Goal: Task Accomplishment & Management: Use online tool/utility

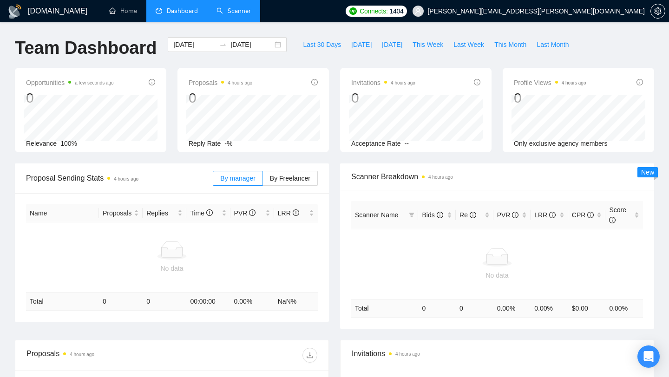
click at [222, 10] on link "Scanner" at bounding box center [233, 11] width 34 height 8
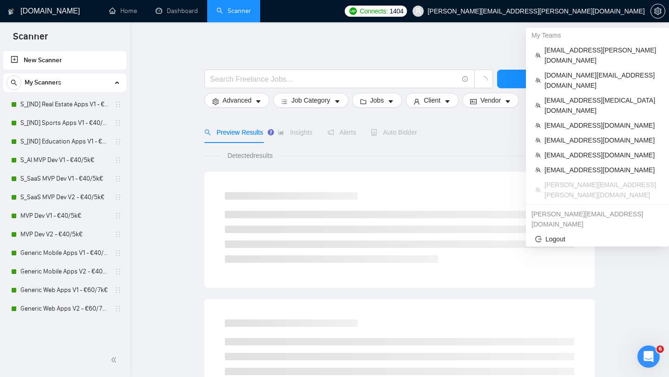
click at [574, 17] on span "[PERSON_NAME][EMAIL_ADDRESS][PERSON_NAME][DOMAIN_NAME]" at bounding box center [528, 11] width 243 height 30
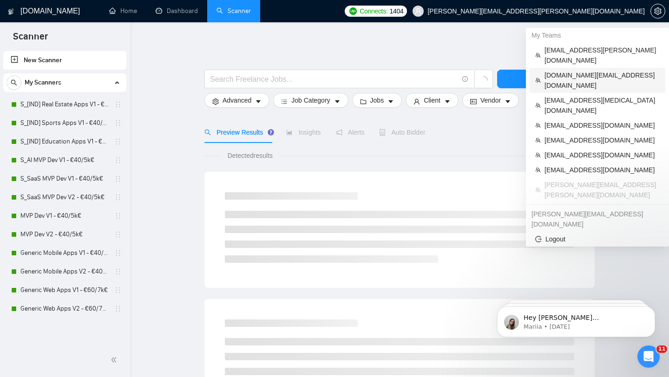
click at [556, 70] on span "[DOMAIN_NAME][EMAIL_ADDRESS][DOMAIN_NAME]" at bounding box center [601, 80] width 115 height 20
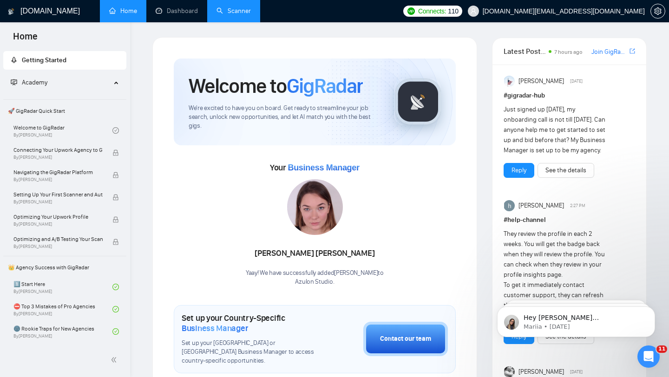
click at [233, 14] on link "Scanner" at bounding box center [233, 11] width 34 height 8
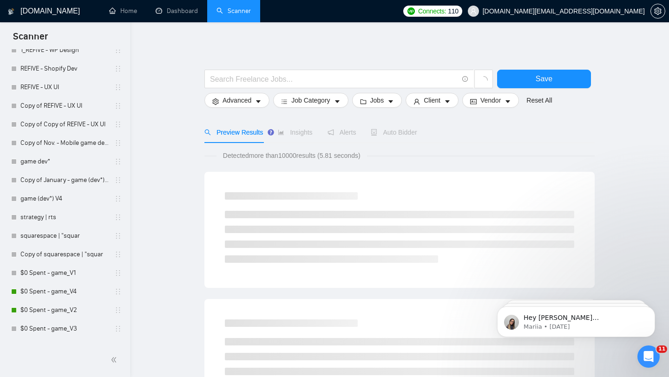
scroll to position [1313, 0]
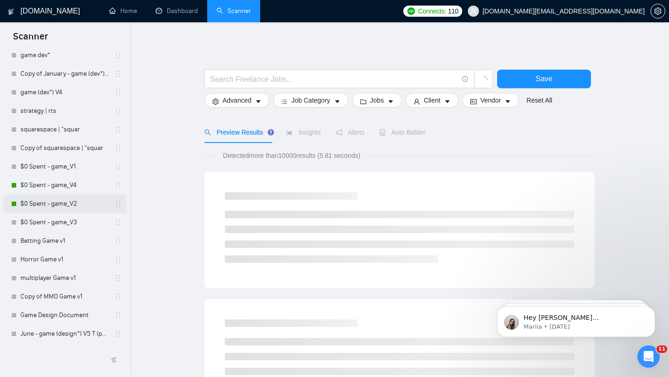
click at [34, 204] on link "$0 Spent - game_V2" at bounding box center [64, 204] width 88 height 19
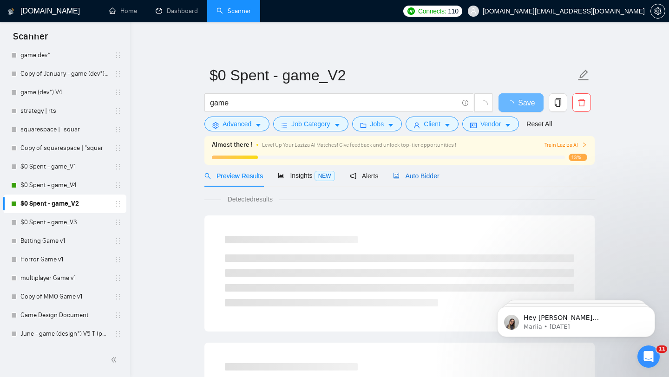
click at [423, 177] on span "Auto Bidder" at bounding box center [416, 175] width 46 height 7
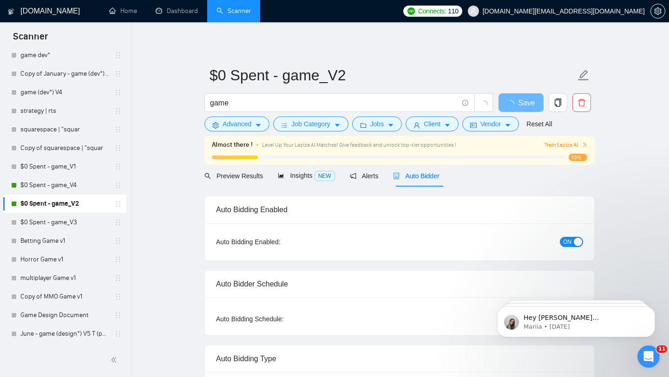
radio input "false"
radio input "true"
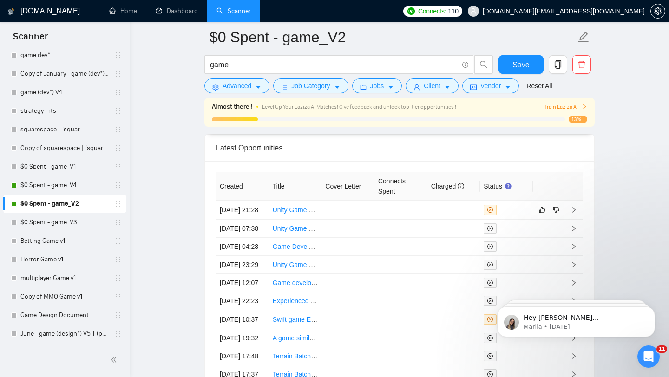
scroll to position [2436, 0]
click at [311, 213] on link "Unity Game Developer Needed for Full Game Development" at bounding box center [359, 208] width 172 height 7
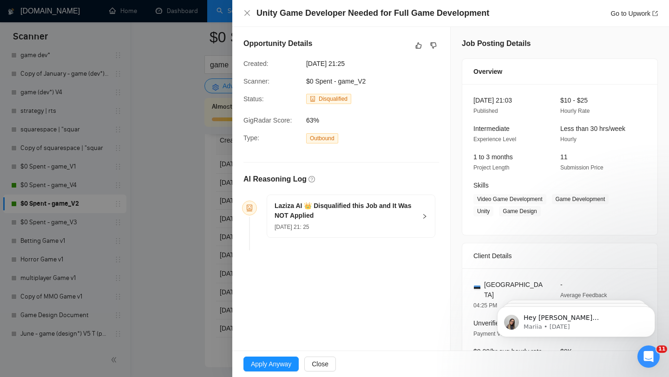
scroll to position [2481, 0]
click at [418, 213] on div "Laziza AI 👑 Disqualified this Job and It Was NOT Applied [DATE] 21: 25" at bounding box center [351, 216] width 168 height 42
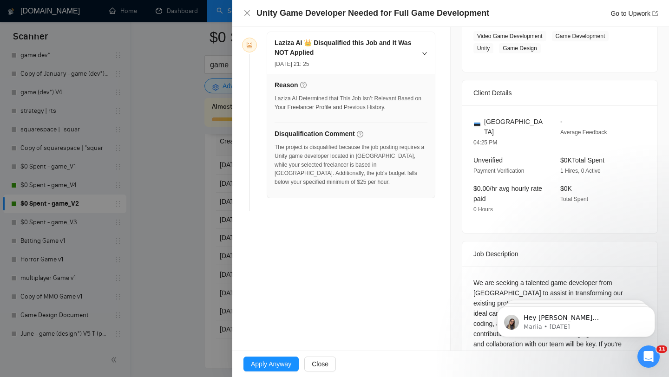
scroll to position [197, 0]
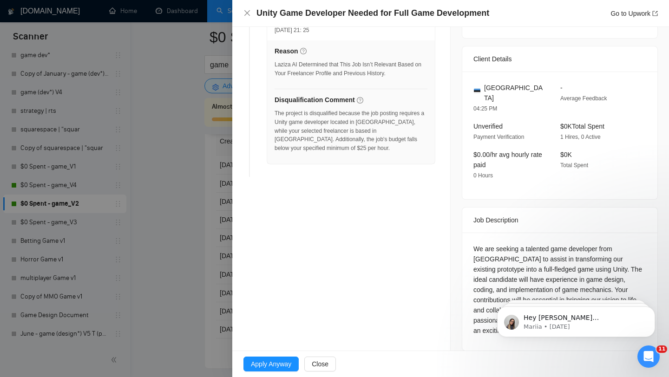
click at [188, 206] on div at bounding box center [334, 188] width 669 height 377
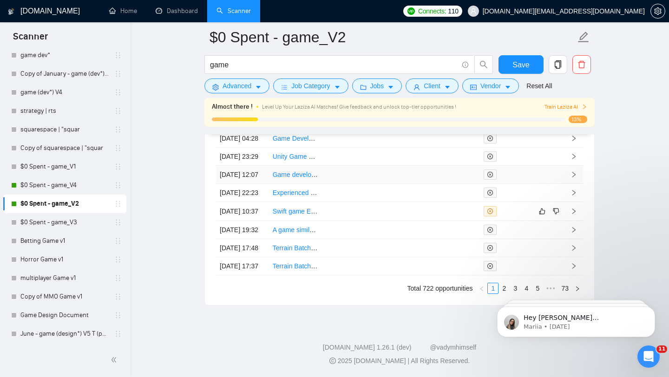
scroll to position [2626, 0]
click at [258, 207] on td "[DATE] 10:37" at bounding box center [242, 211] width 53 height 19
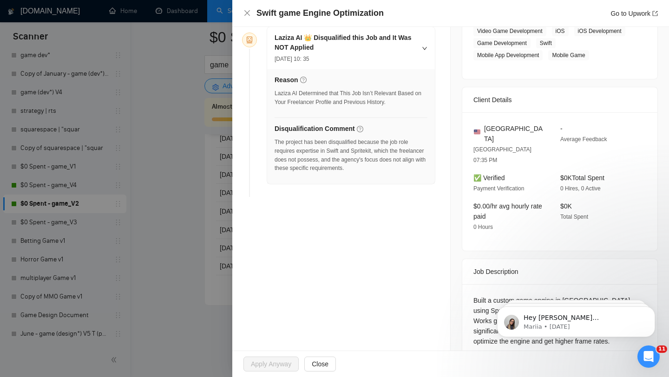
scroll to position [2644, 0]
click at [213, 234] on div at bounding box center [334, 188] width 669 height 377
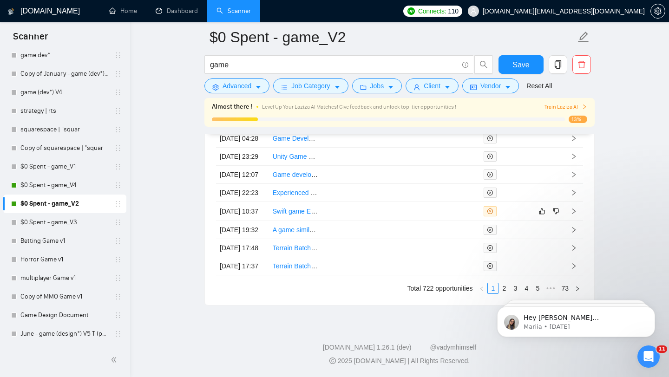
click at [498, 289] on html "Hey [PERSON_NAME][EMAIL_ADDRESS][DOMAIN_NAME], Looks like your Upwork agency Fu…" at bounding box center [576, 319] width 186 height 65
click at [504, 287] on iframe "To enrich screen reader interactions, please activate Accessibility in Grammarl…" at bounding box center [576, 319] width 186 height 65
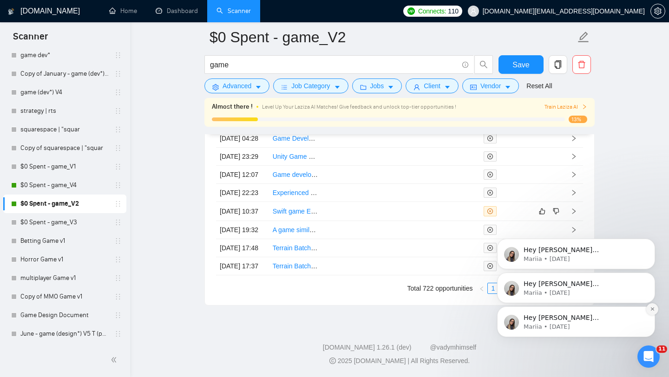
click at [654, 311] on icon "Dismiss notification" at bounding box center [652, 309] width 5 height 5
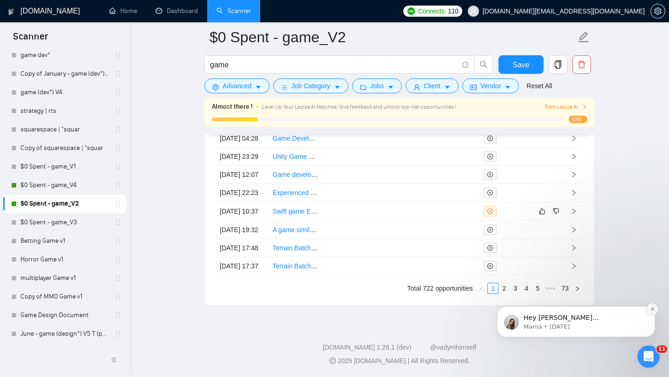
click at [653, 314] on button "Dismiss notification" at bounding box center [652, 309] width 12 height 12
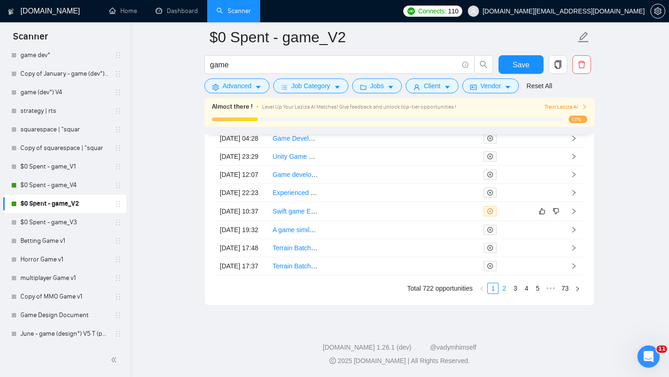
click at [502, 287] on link "2" at bounding box center [504, 288] width 10 height 10
click at [257, 238] on td "[DATE] 08:52" at bounding box center [242, 247] width 53 height 19
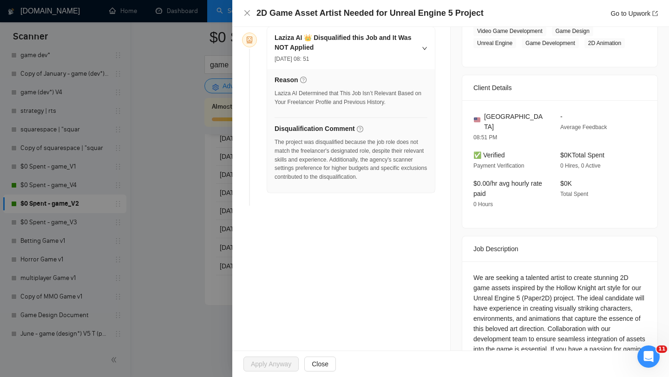
click at [154, 219] on div at bounding box center [334, 188] width 669 height 377
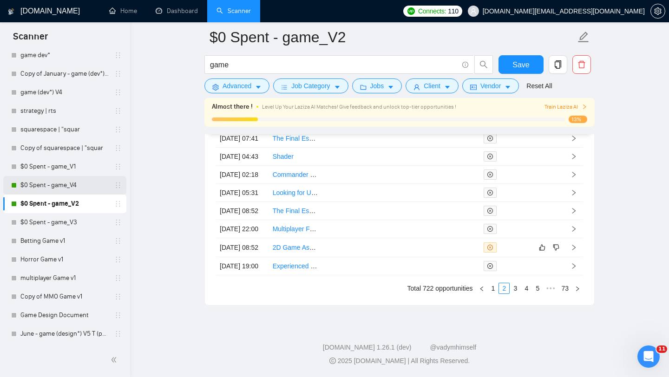
click at [53, 190] on link "$0 Spent - game_V4" at bounding box center [64, 185] width 88 height 19
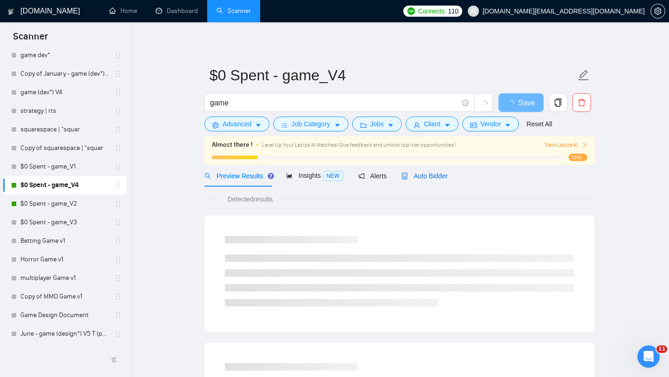
click at [419, 173] on span "Auto Bidder" at bounding box center [424, 175] width 46 height 7
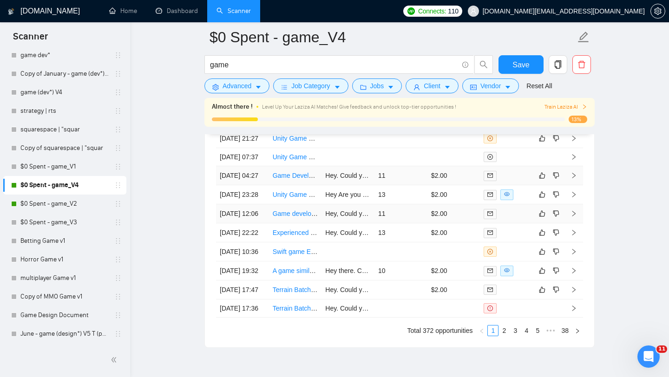
scroll to position [2385, 0]
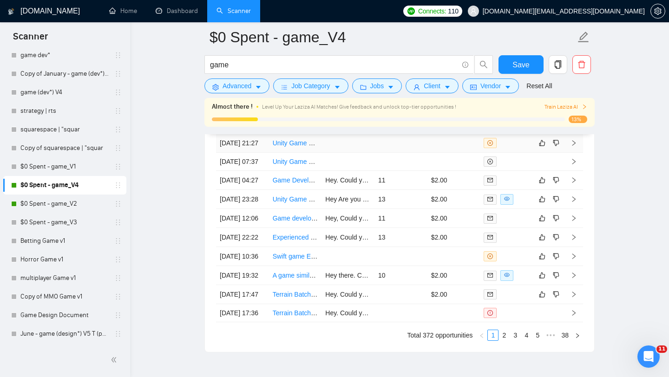
click at [252, 153] on td "[DATE] 21:27" at bounding box center [242, 143] width 53 height 19
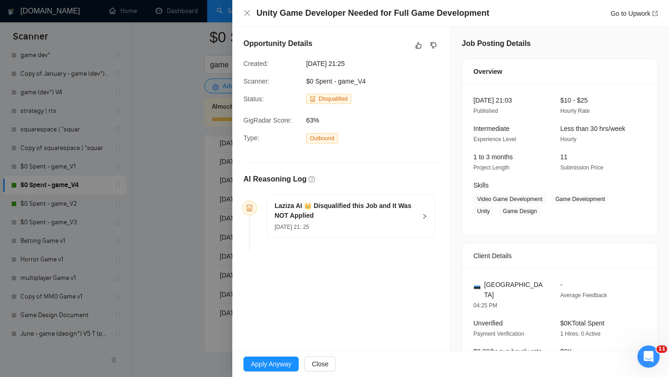
click at [186, 202] on div at bounding box center [334, 188] width 669 height 377
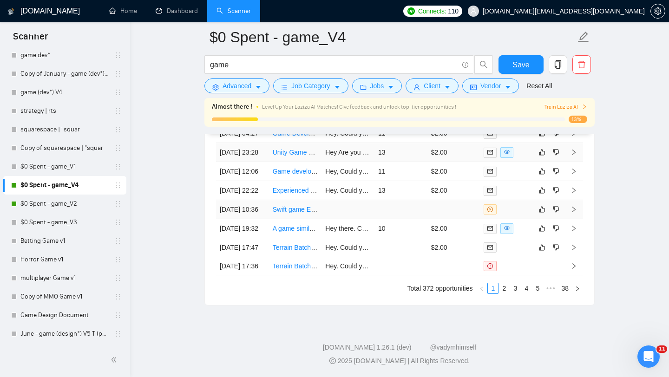
scroll to position [2457, 0]
click at [256, 219] on td "[DATE] 10:36" at bounding box center [242, 209] width 53 height 19
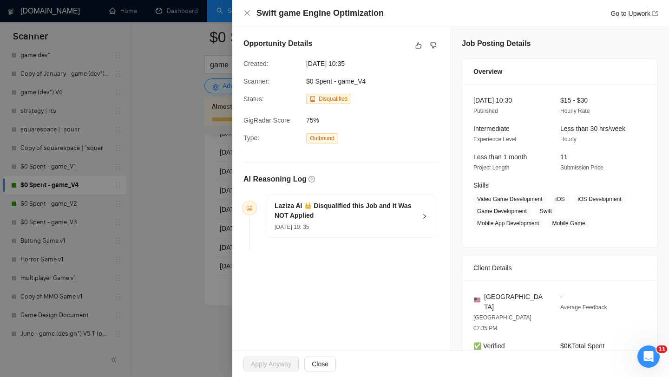
click at [179, 292] on div at bounding box center [334, 188] width 669 height 377
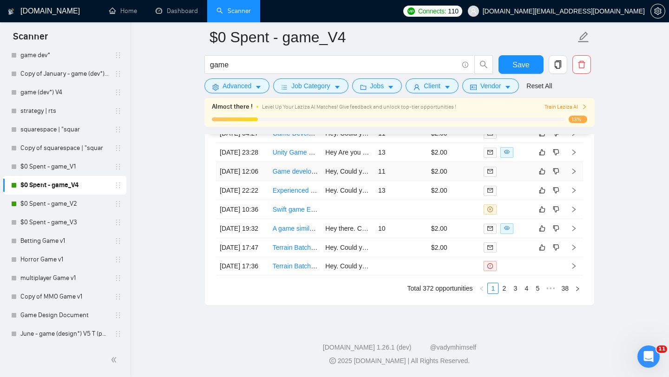
scroll to position [2526, 0]
click at [504, 287] on link "2" at bounding box center [504, 288] width 10 height 10
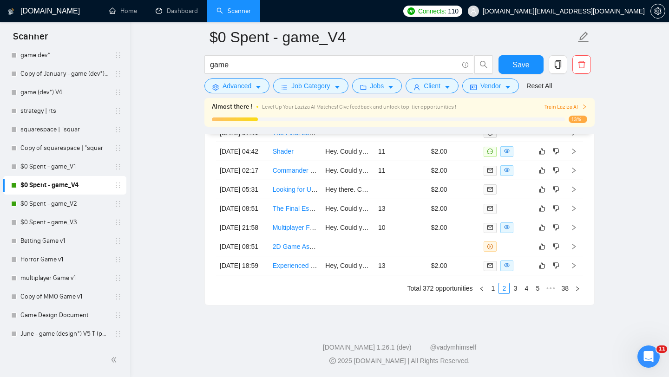
scroll to position [2502, 0]
click at [261, 256] on td "[DATE] 08:51" at bounding box center [242, 246] width 53 height 19
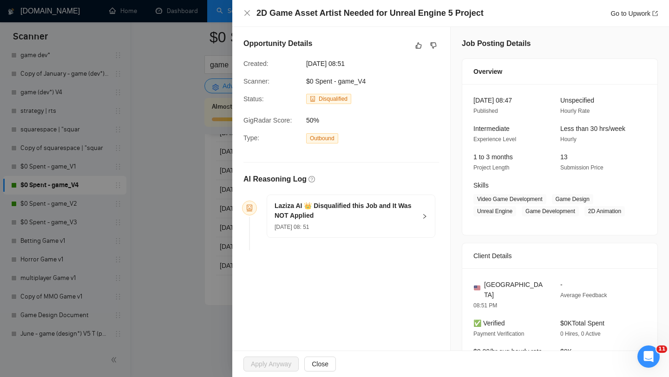
click at [156, 180] on div at bounding box center [334, 188] width 669 height 377
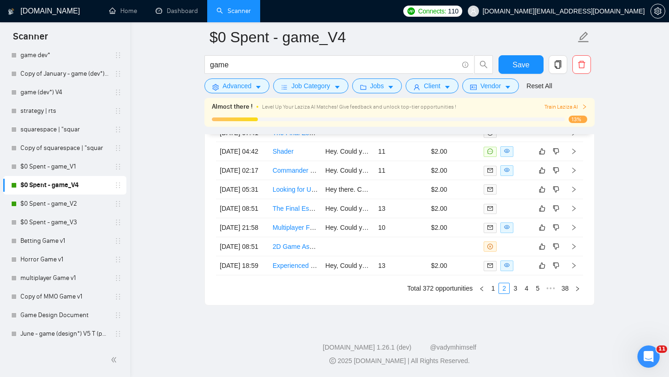
scroll to position [2526, 0]
click at [514, 291] on link "3" at bounding box center [515, 288] width 10 height 10
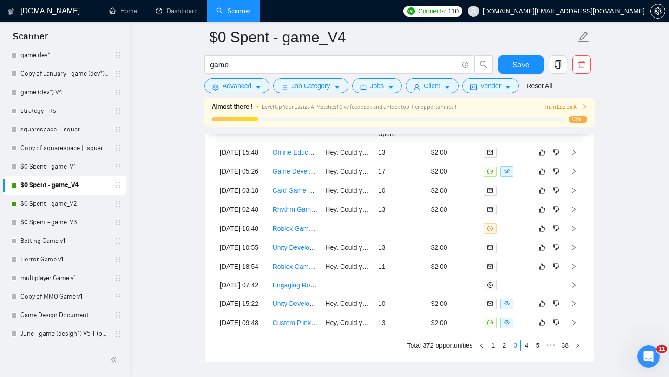
scroll to position [2377, 0]
click at [266, 237] on td "[DATE] 16:48" at bounding box center [242, 227] width 53 height 19
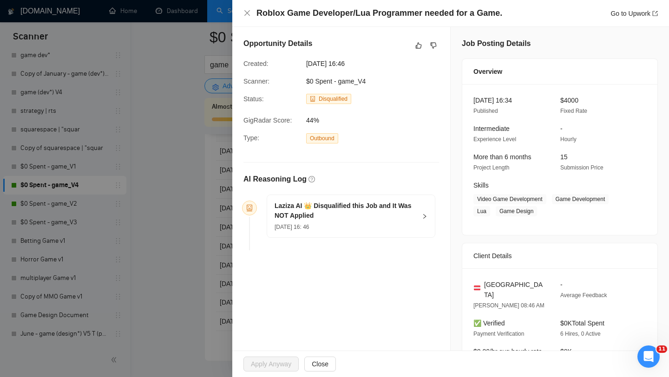
click at [211, 287] on div at bounding box center [334, 188] width 669 height 377
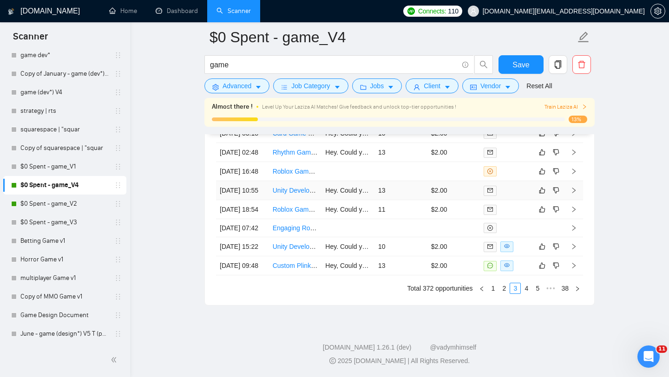
scroll to position [2526, 0]
click at [525, 290] on link "4" at bounding box center [526, 288] width 10 height 10
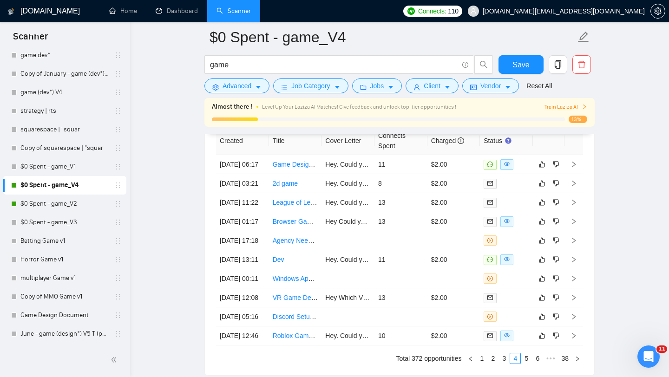
scroll to position [2361, 0]
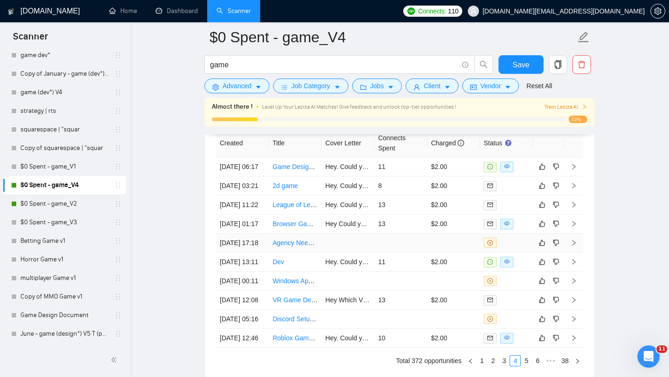
click at [256, 253] on td "[DATE] 17:18" at bounding box center [242, 243] width 53 height 19
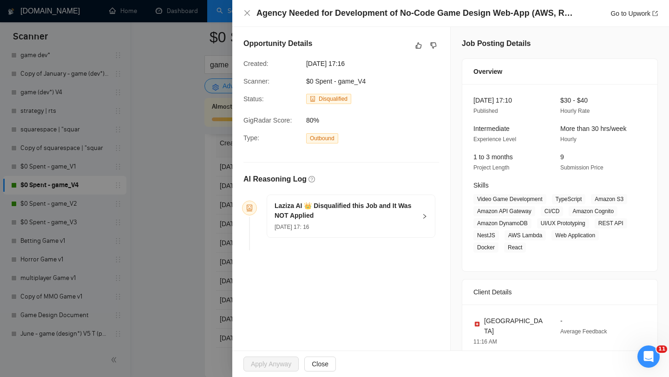
click at [162, 183] on div at bounding box center [334, 188] width 669 height 377
